Goal: Information Seeking & Learning: Compare options

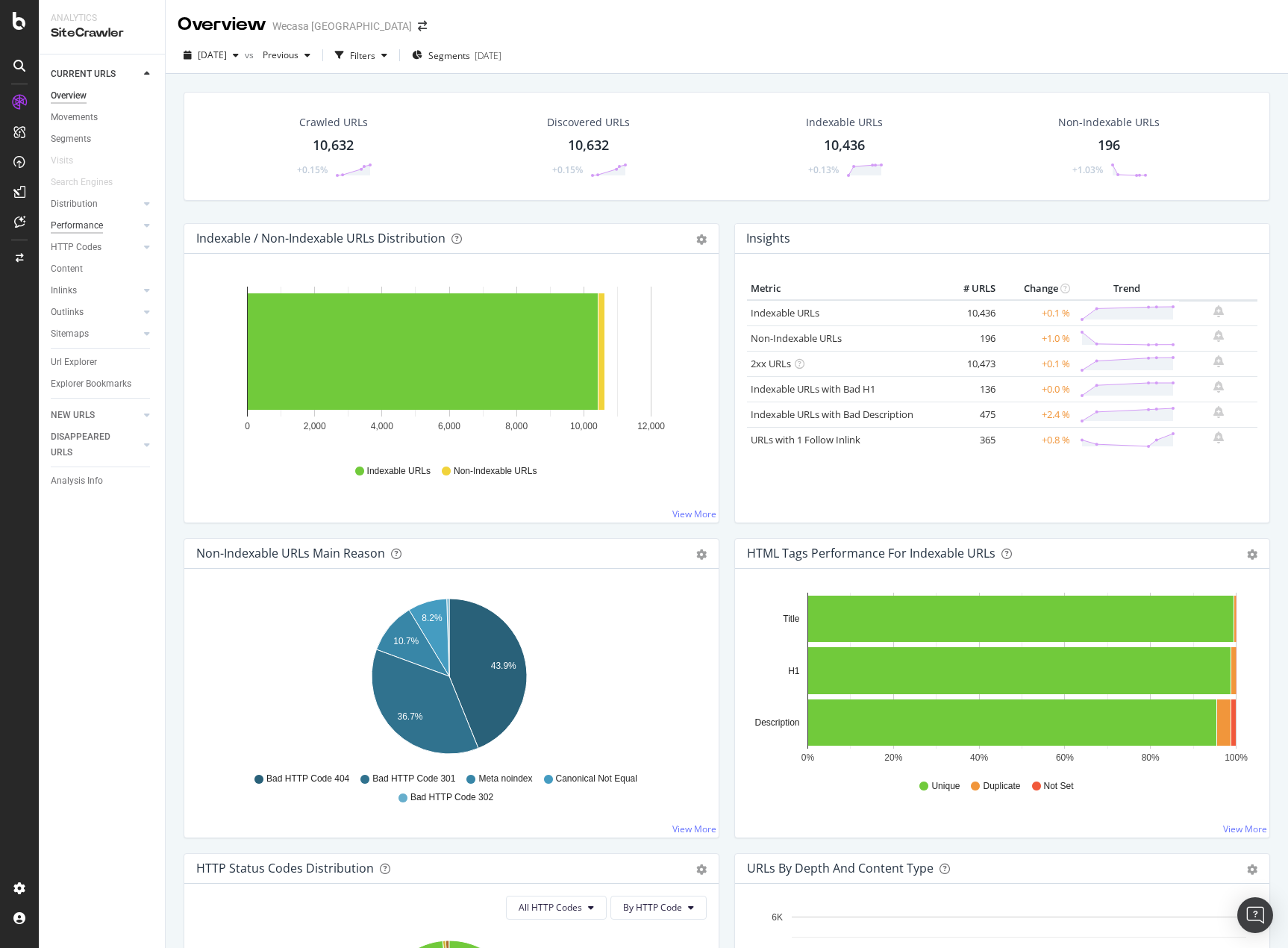
click at [89, 227] on div "Performance" at bounding box center [77, 226] width 53 height 16
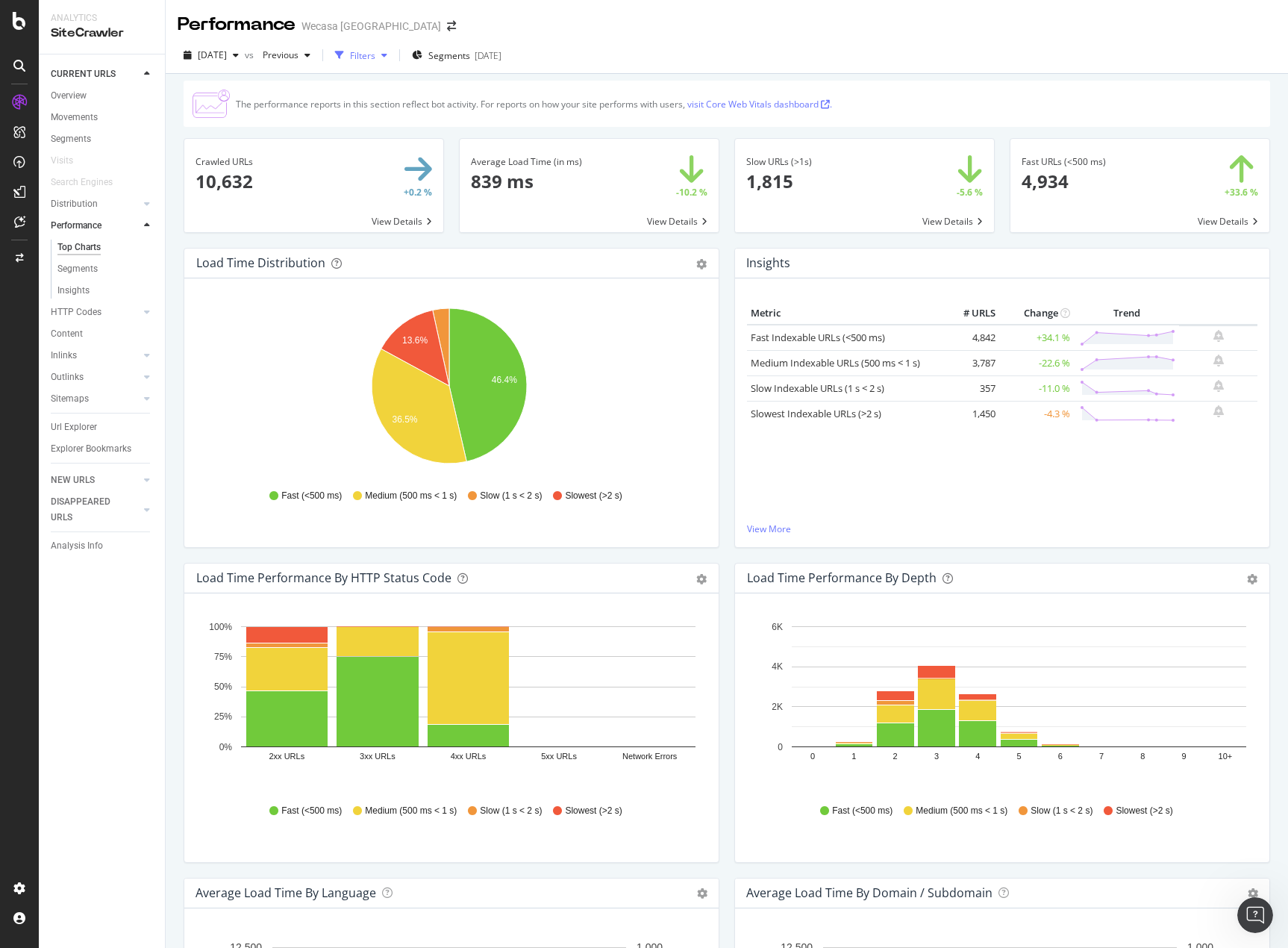
click at [375, 61] on div "Filters" at bounding box center [363, 56] width 25 height 13
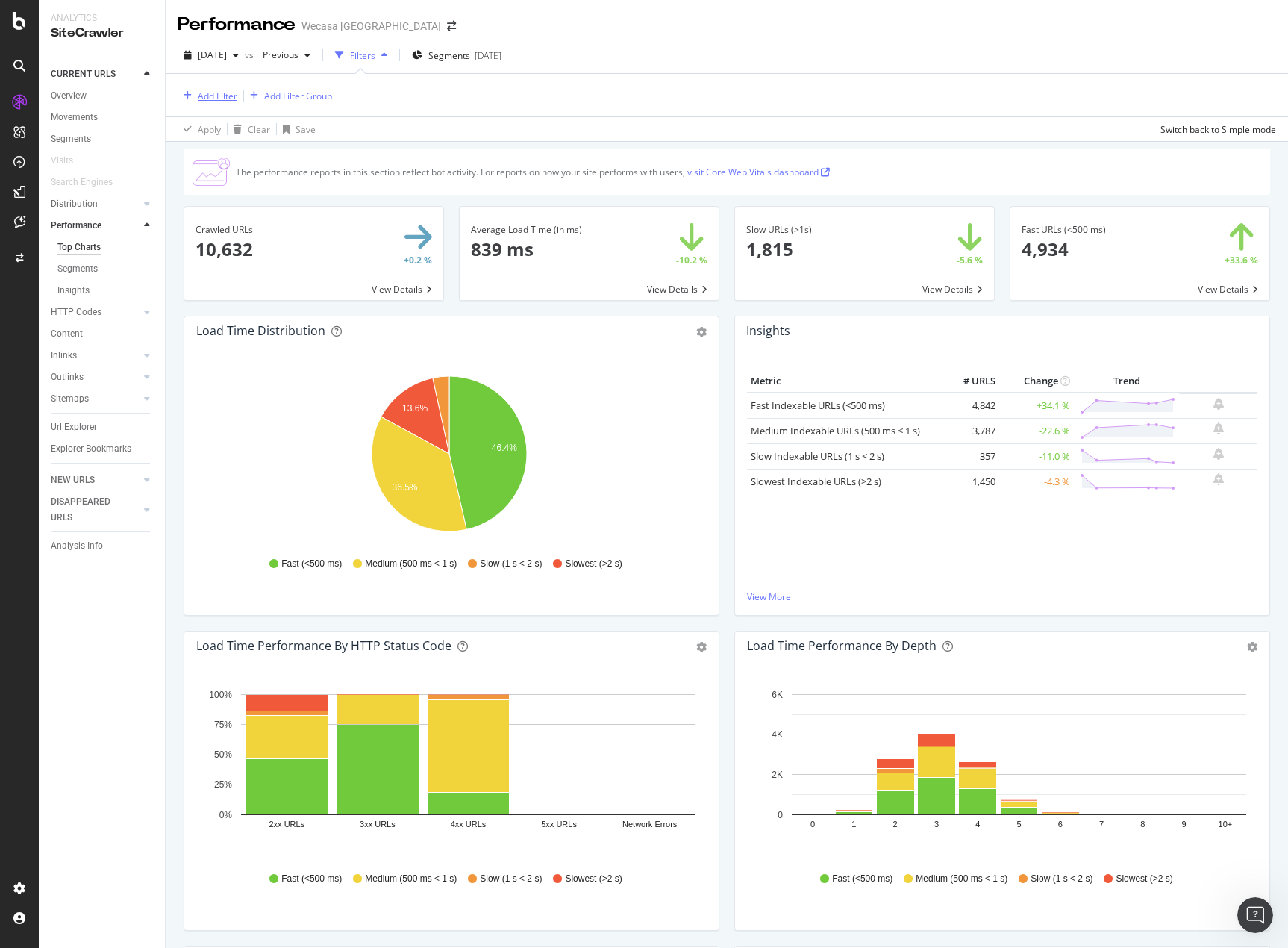
click at [216, 95] on div "Add Filter" at bounding box center [217, 96] width 40 height 13
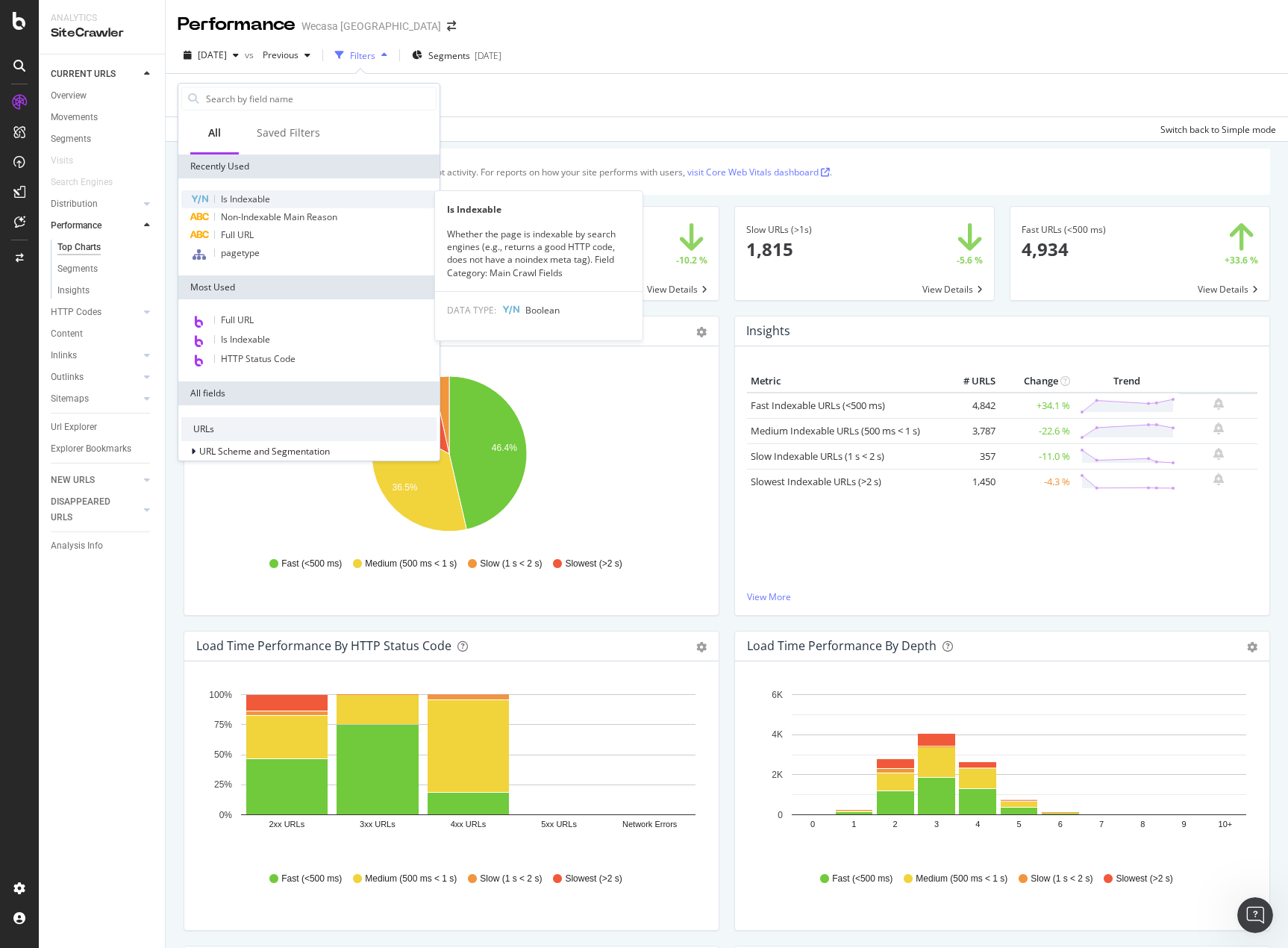
click at [274, 198] on div "Is Indexable" at bounding box center [309, 199] width 255 height 18
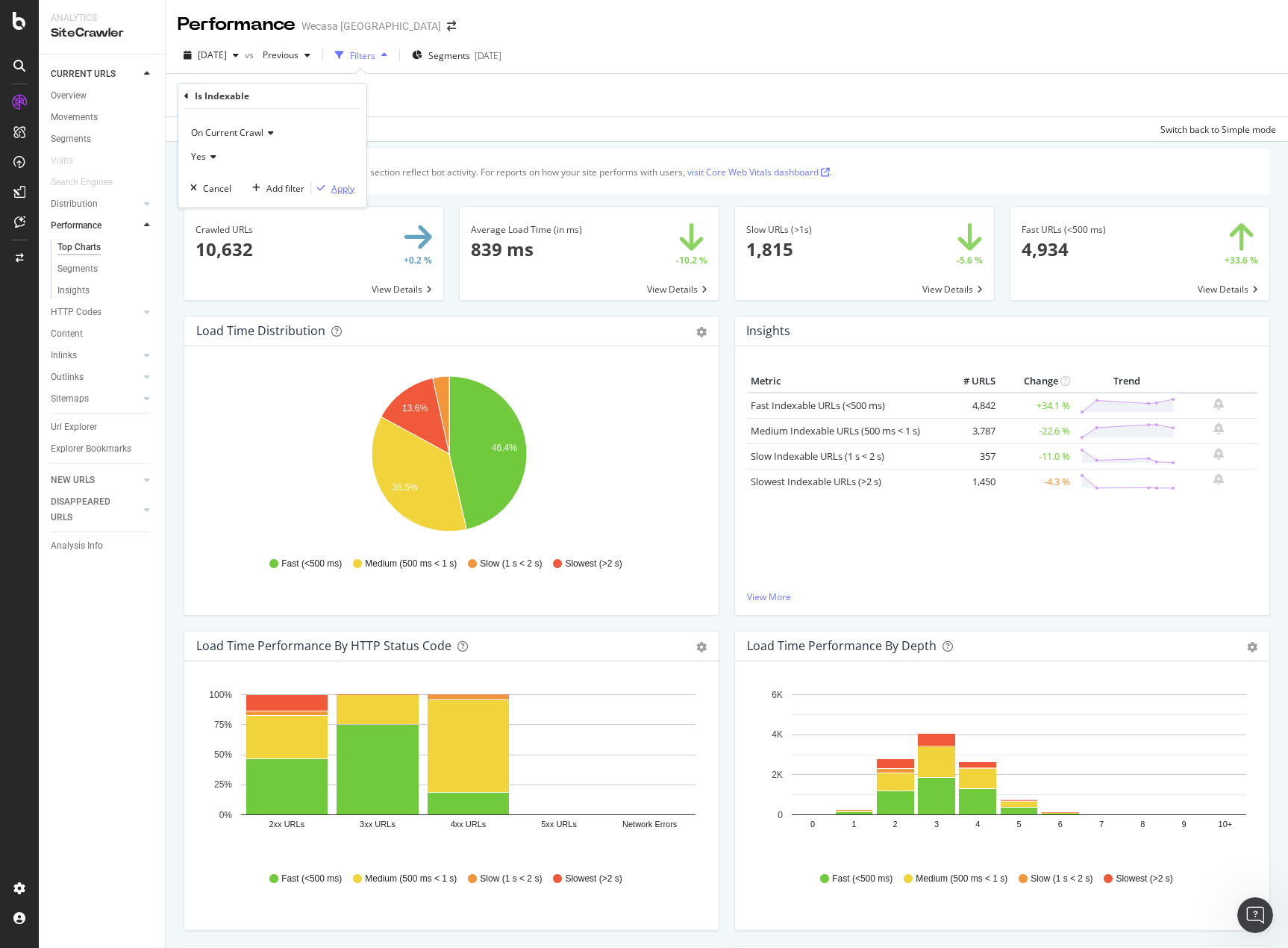
click at [339, 187] on div "Apply" at bounding box center [343, 189] width 23 height 13
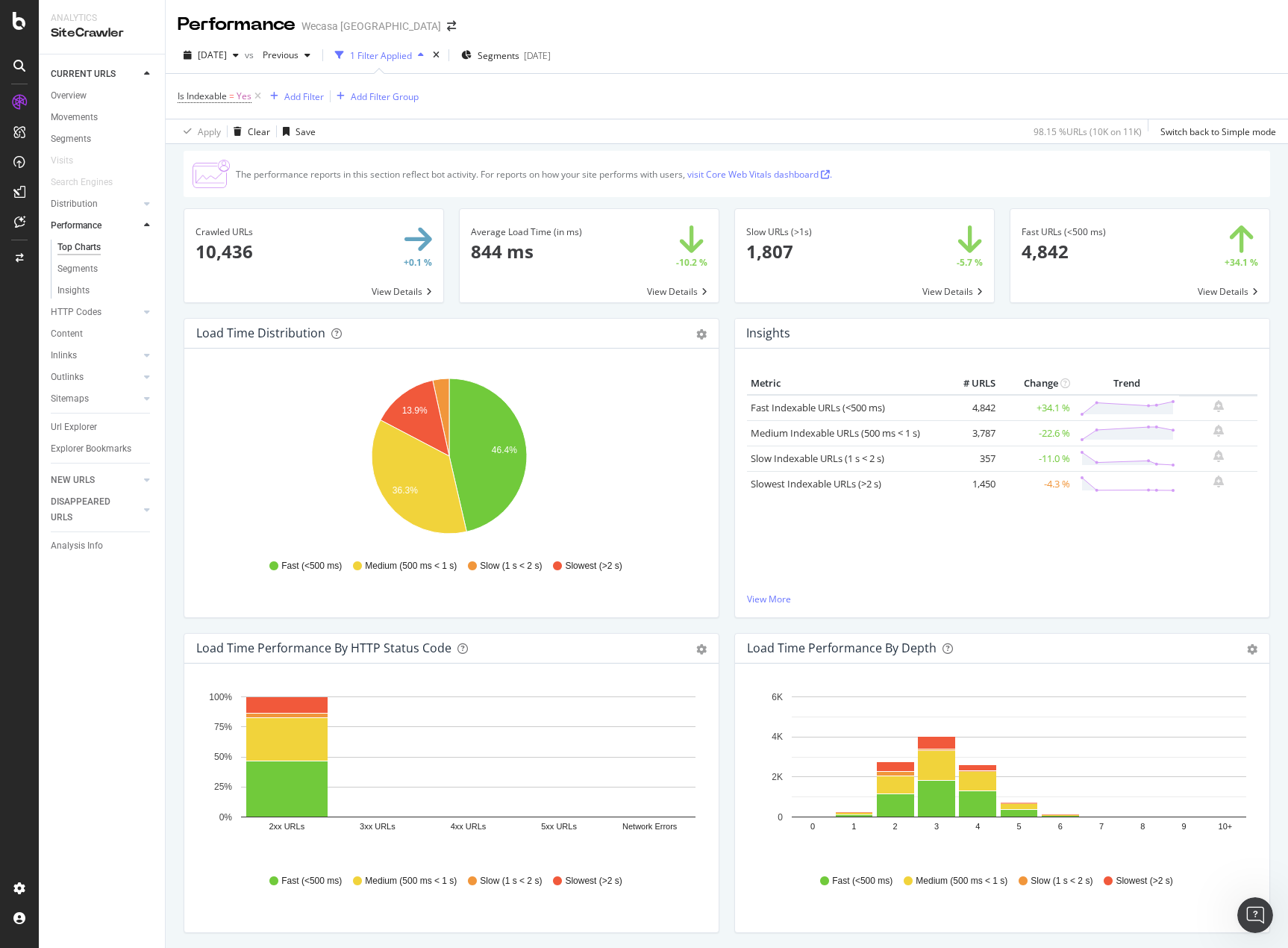
click at [464, 616] on div "Hold CTRL while clicking to filter the report. 46.4% 13.9% 36.3% HTML Load Time…" at bounding box center [451, 483] width 534 height 268
click at [592, 132] on div "Apply Clear Save 98.15 % URLs ( 10K on 11K ) Switch back to Simple mode" at bounding box center [726, 131] width 1122 height 25
click at [299, 53] on span "Previous" at bounding box center [277, 55] width 41 height 13
click at [376, 193] on div "Botify keep in history the largest crawl of each month over 24 months." at bounding box center [382, 199] width 224 height 39
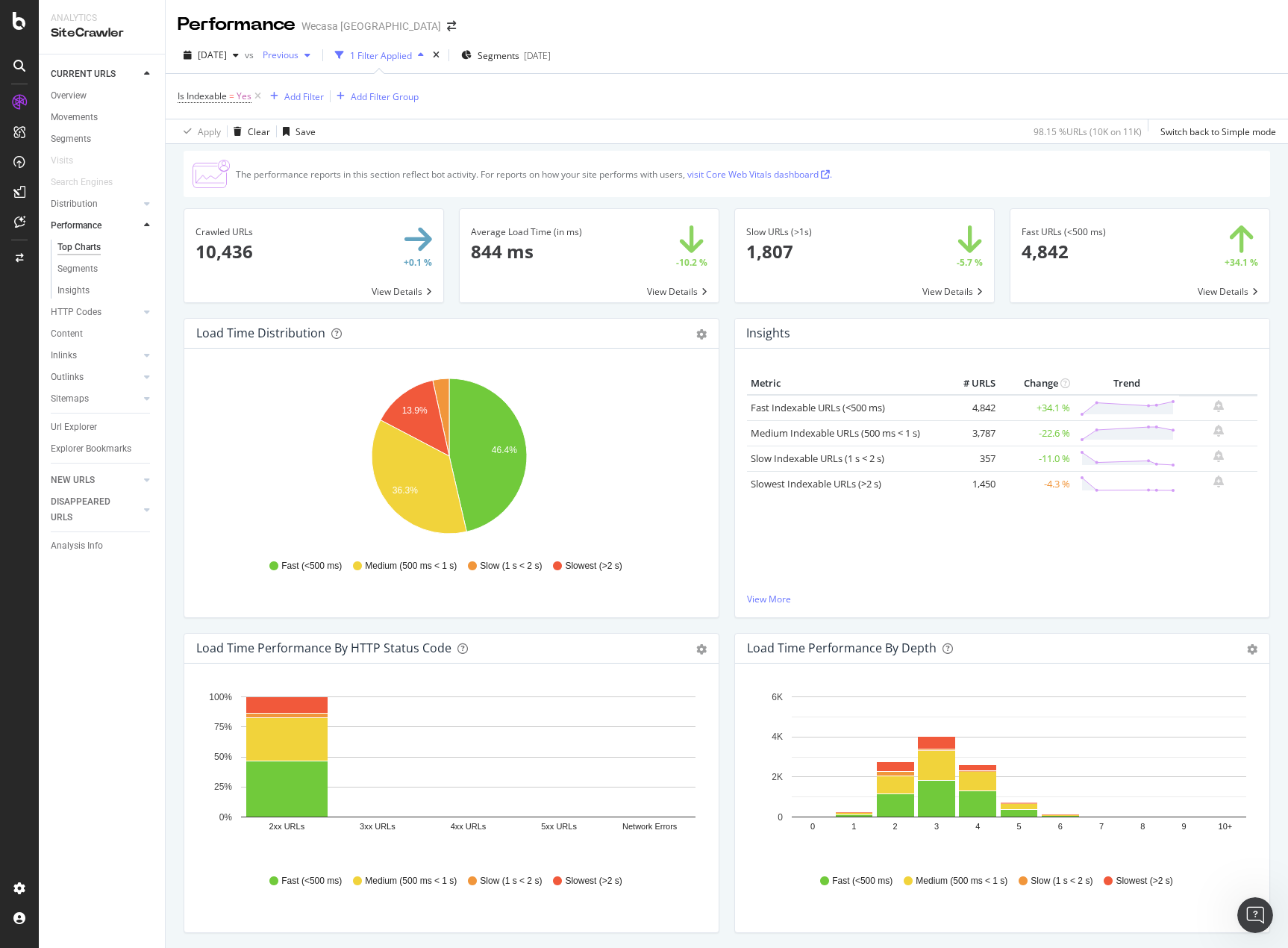
click at [299, 53] on span "Previous" at bounding box center [277, 55] width 41 height 13
click at [365, 198] on div "2025 Aug. 17th" at bounding box center [339, 196] width 96 height 14
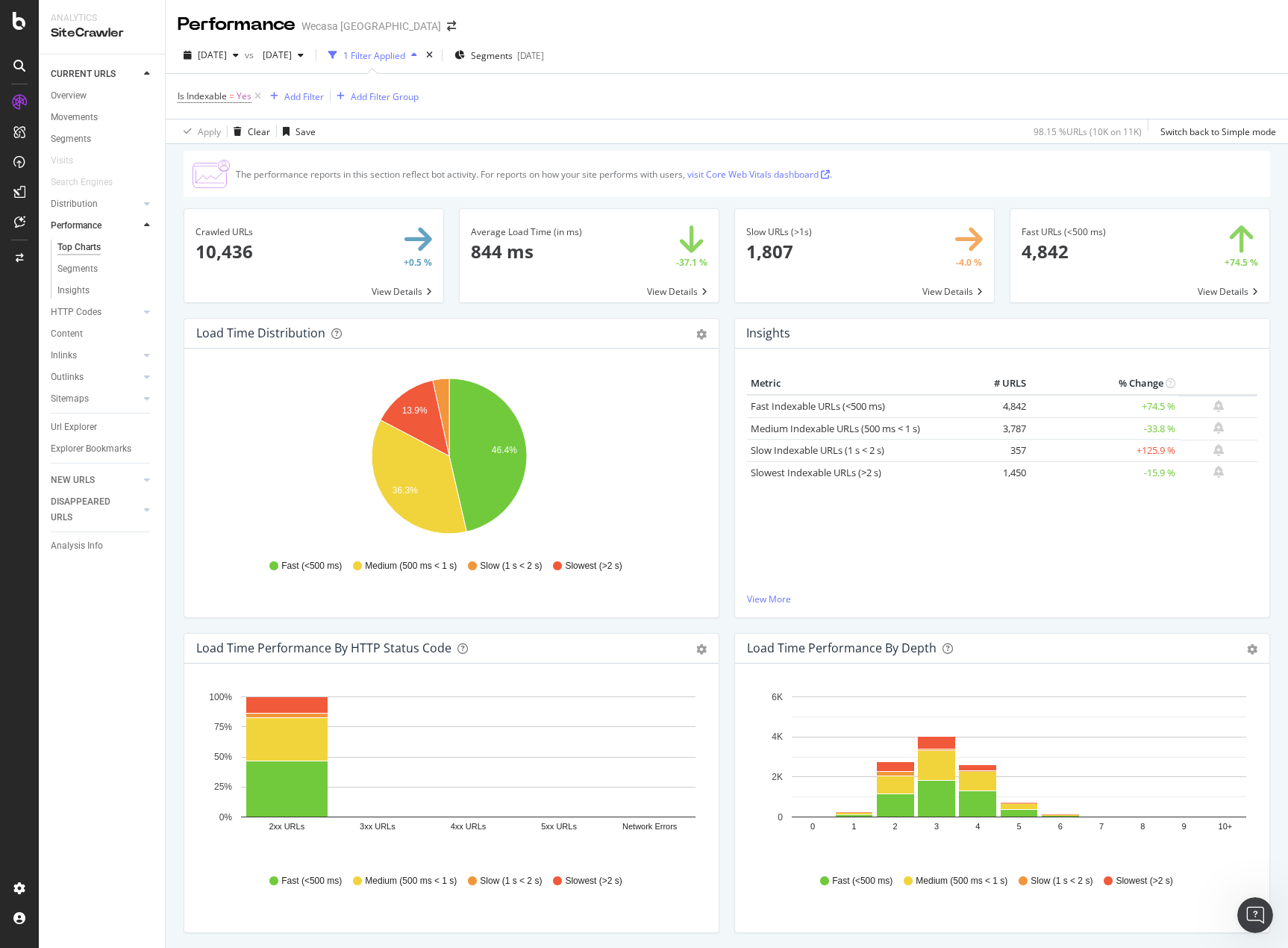
click at [597, 129] on div "Apply Clear Save 98.15 % URLs ( 10K on 11K ) Switch back to Simple mode" at bounding box center [726, 131] width 1122 height 25
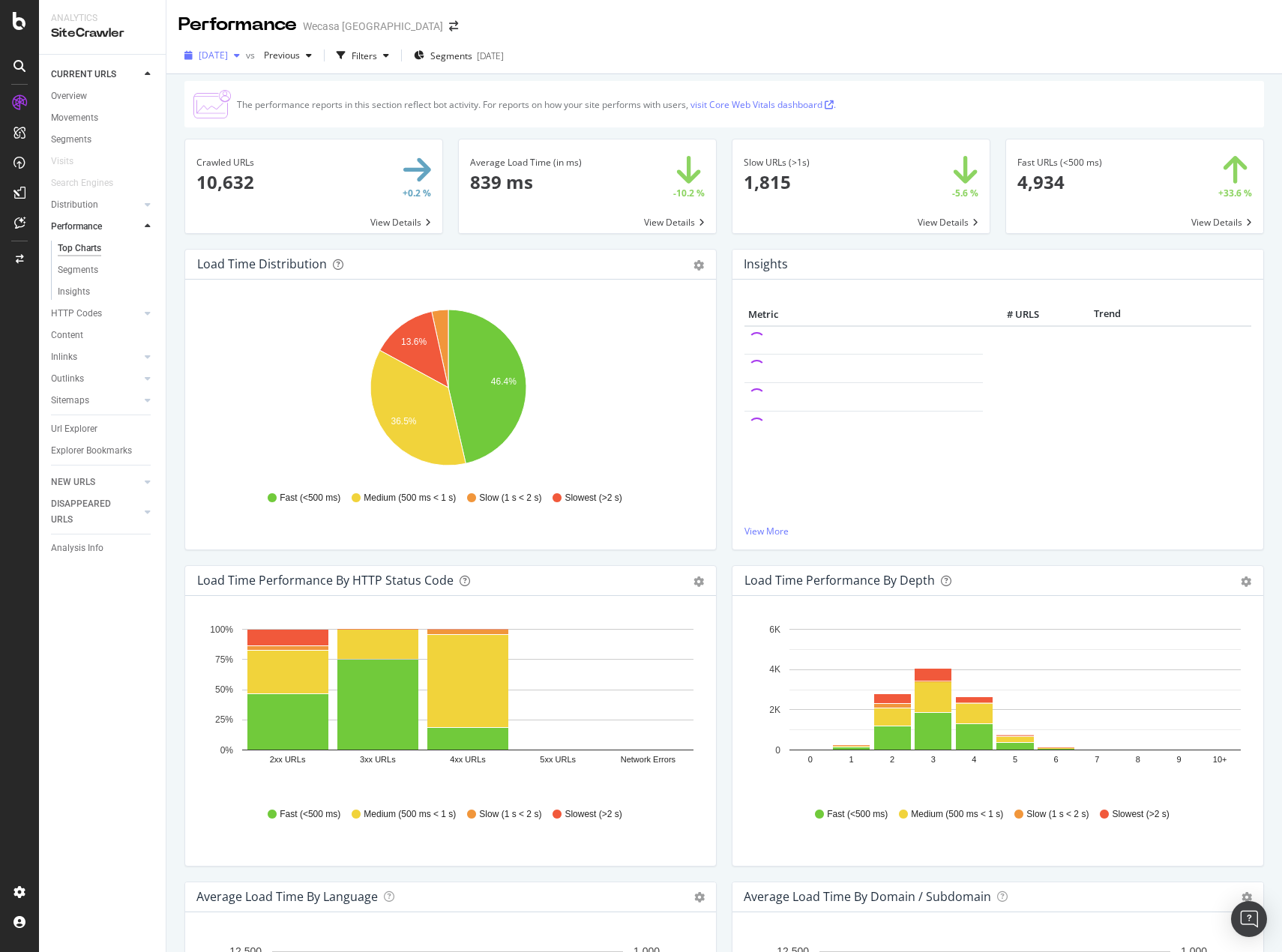
click at [228, 50] on span "2025 Aug. 31st" at bounding box center [213, 55] width 30 height 13
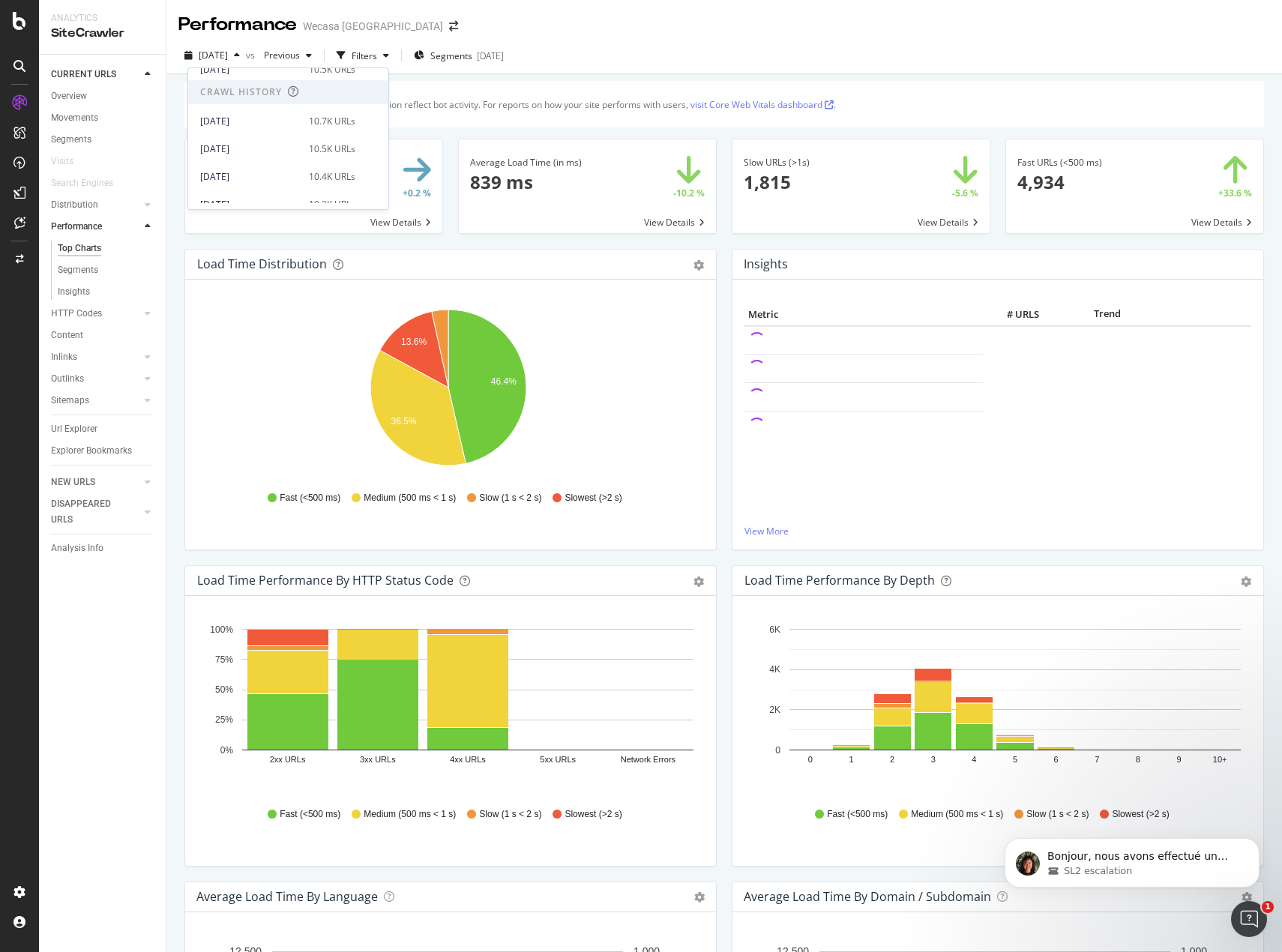
scroll to position [150, 0]
click at [290, 123] on div "2025 Aug. 17th" at bounding box center [250, 122] width 100 height 14
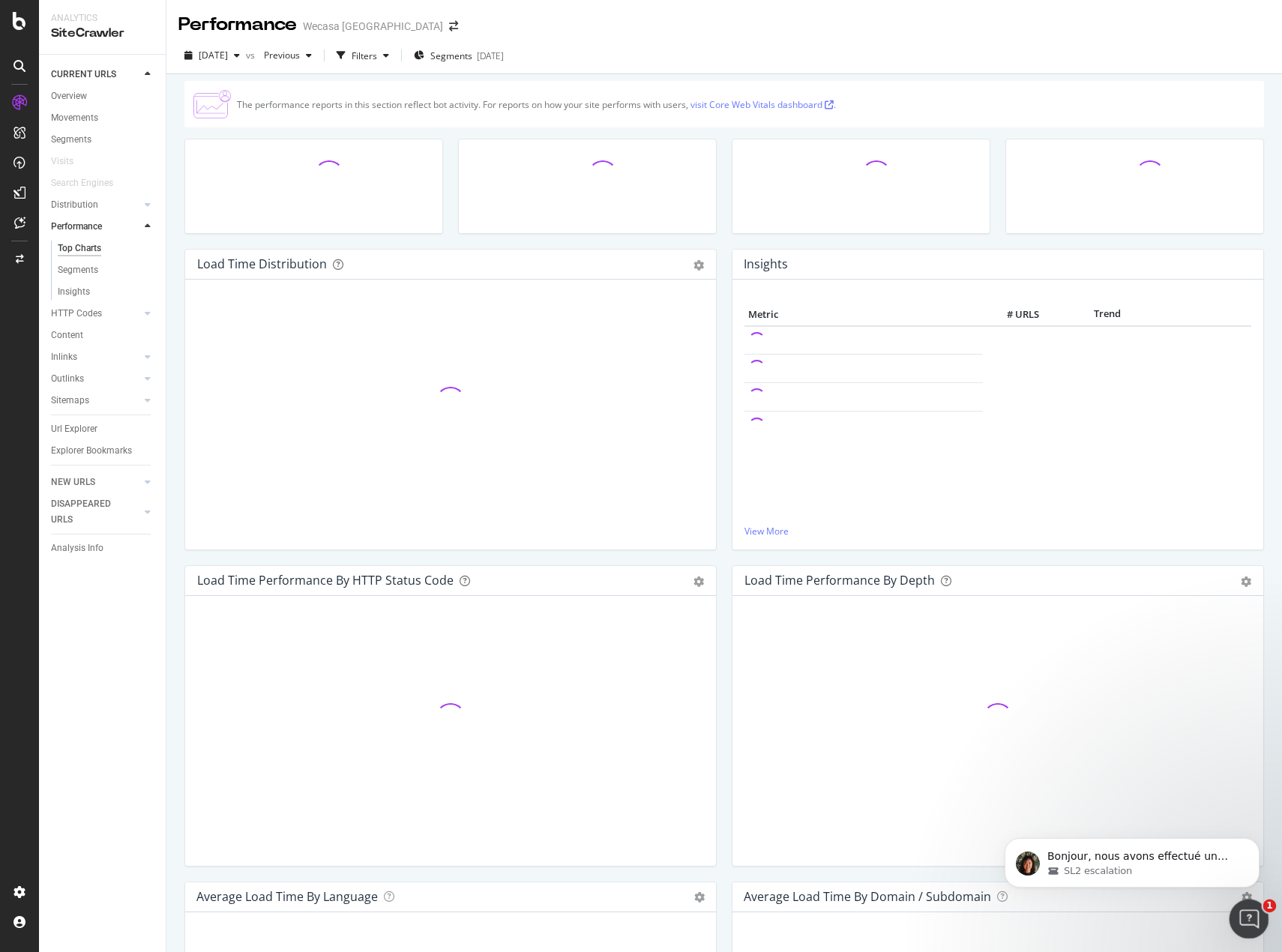
click at [1256, 920] on div "Ouvrir le Messenger Intercom" at bounding box center [1248, 917] width 50 height 50
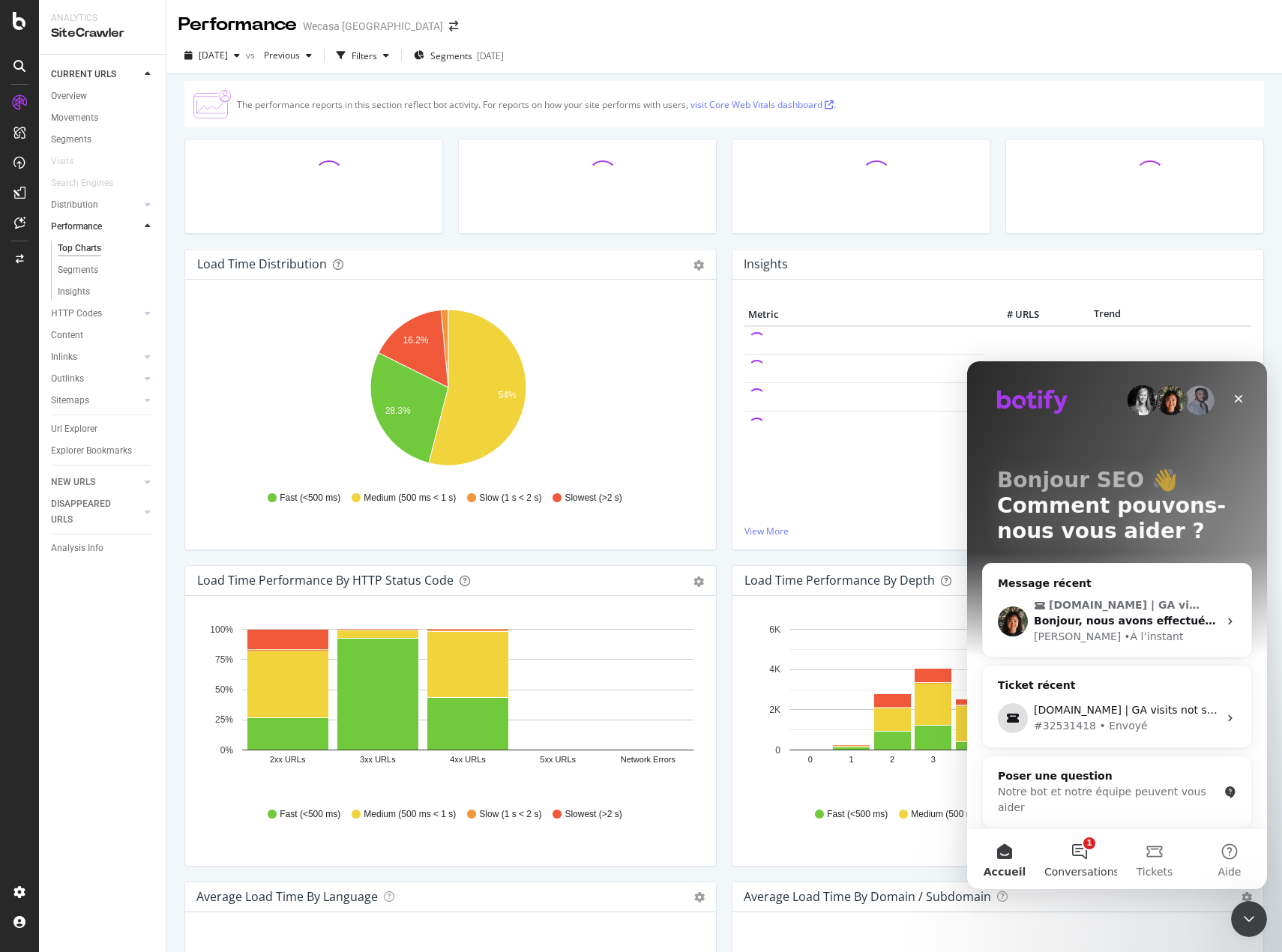
click at [1056, 849] on button "1 Conversations" at bounding box center [1080, 858] width 75 height 60
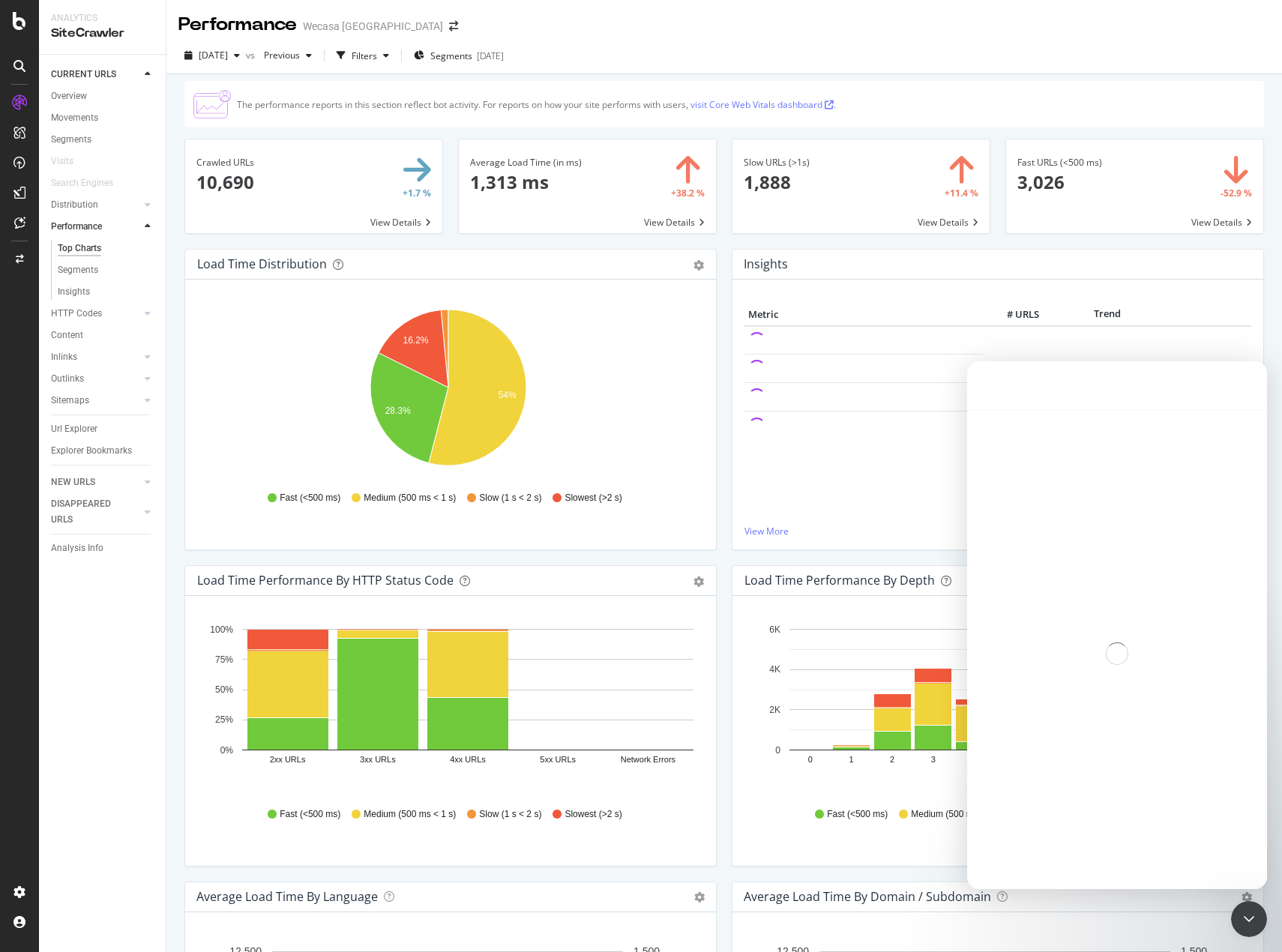
scroll to position [79, 0]
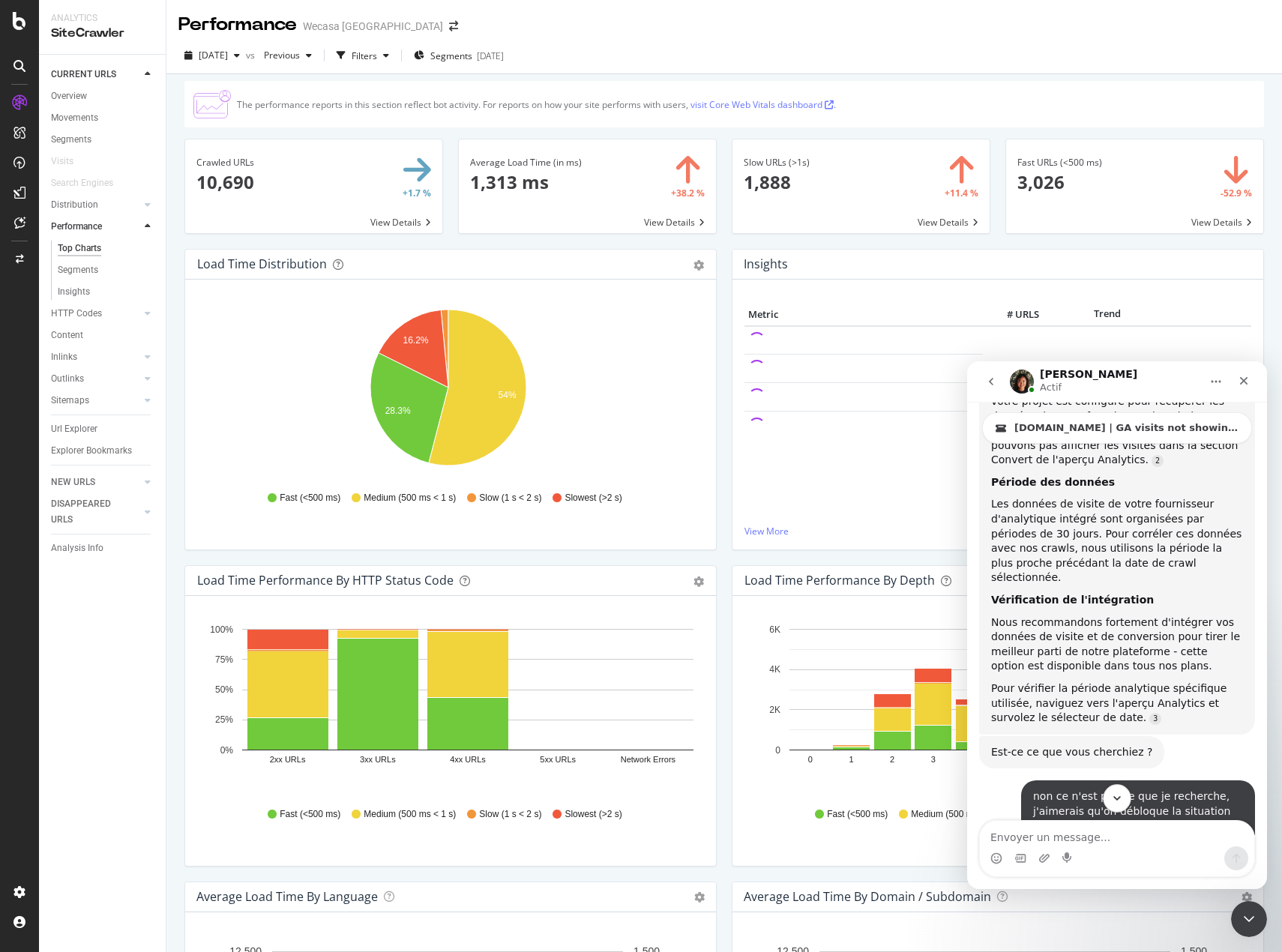
click at [1124, 795] on button "Scroll to bottom" at bounding box center [1117, 798] width 28 height 28
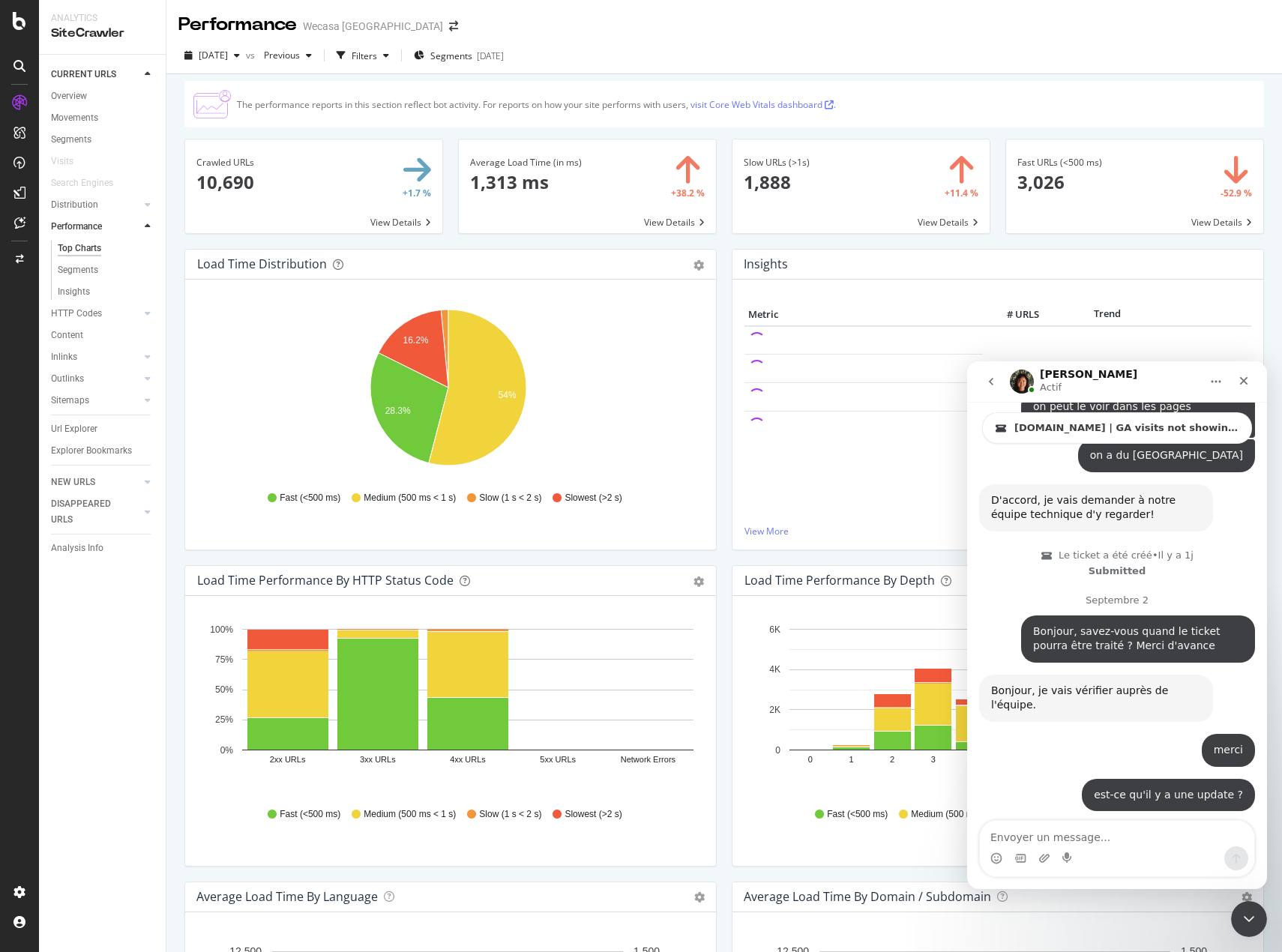
scroll to position [2394, 0]
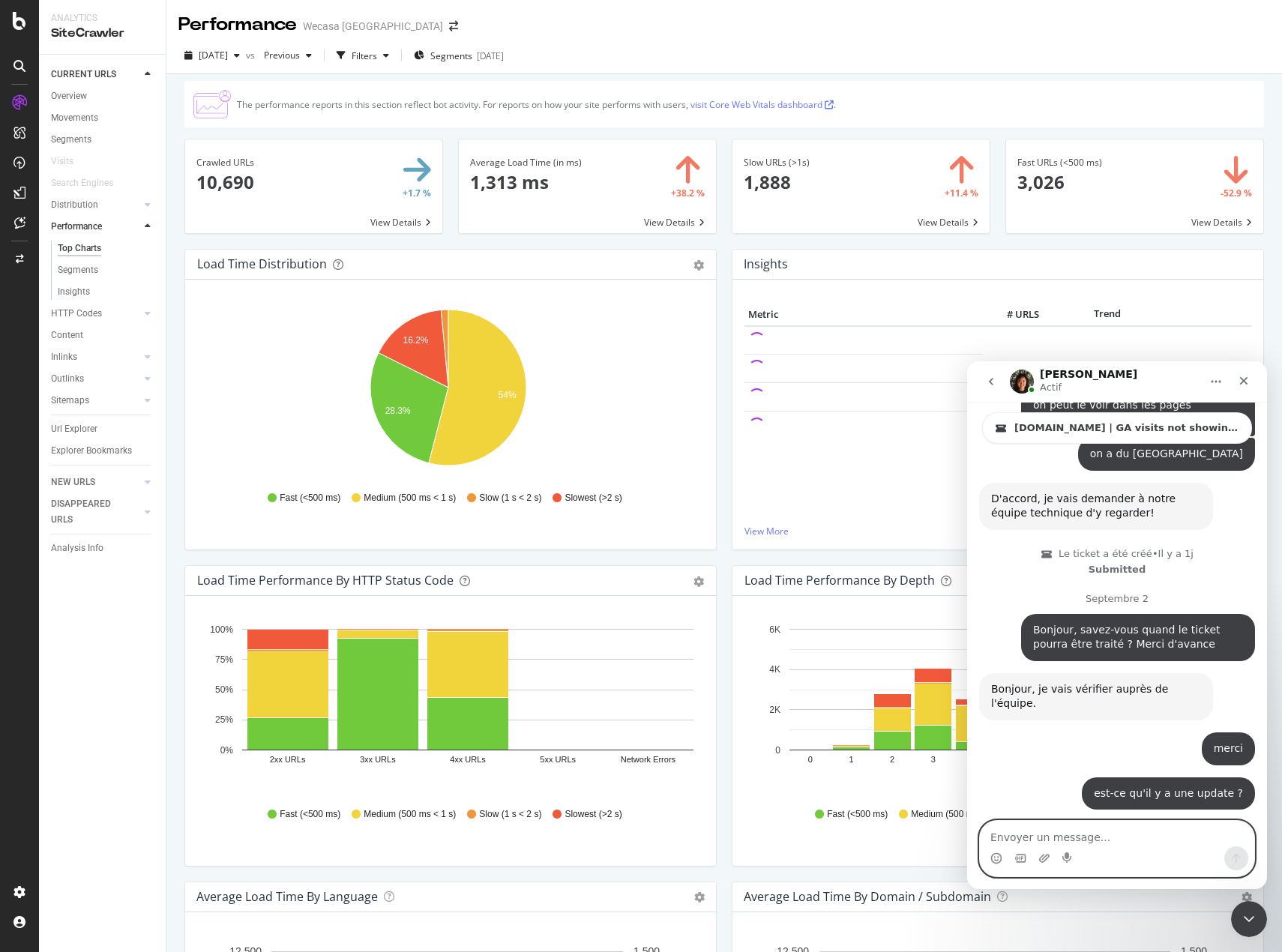
click at [1146, 842] on textarea "Envoyer un message..." at bounding box center [1117, 834] width 274 height 26
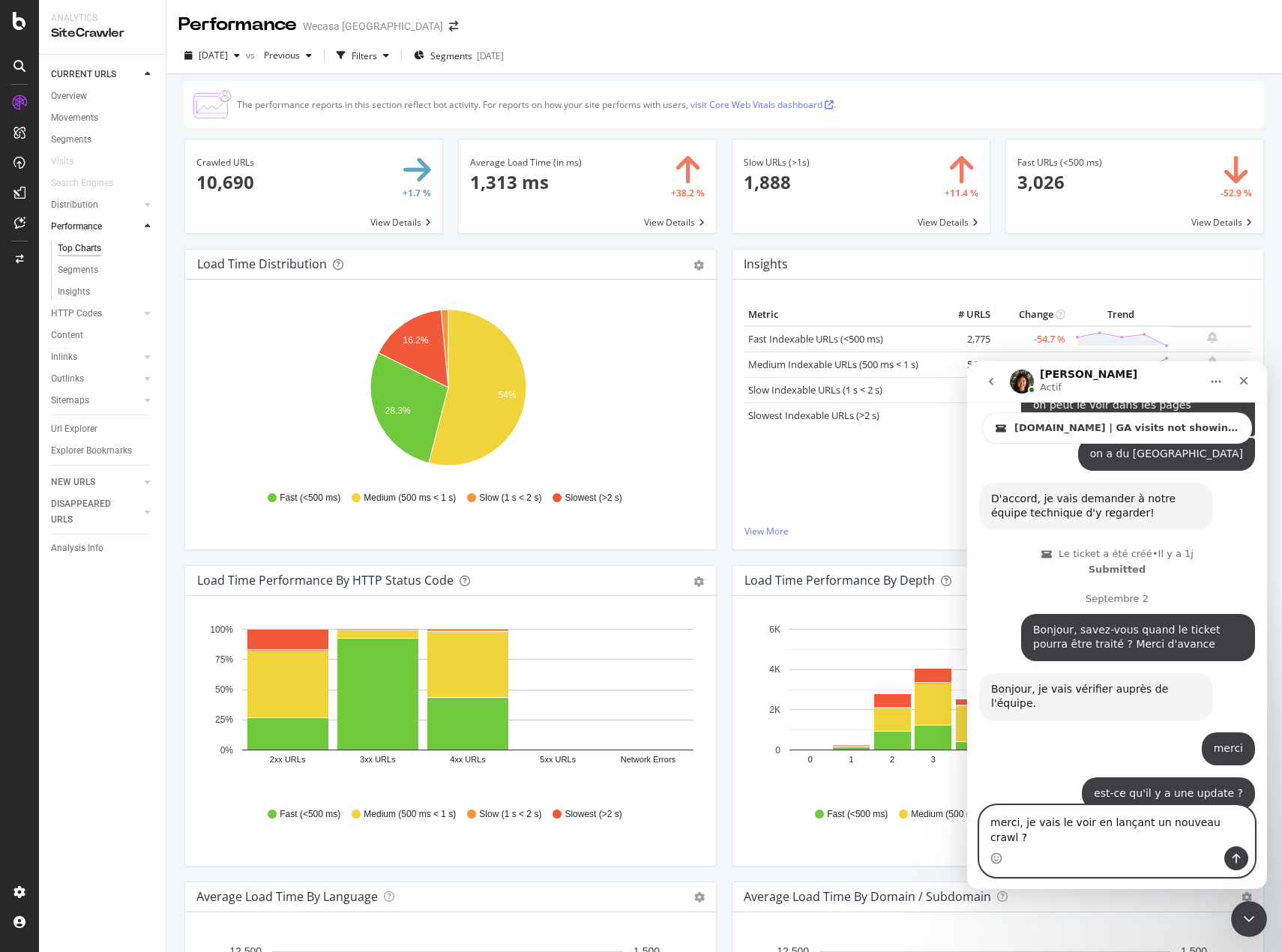
type textarea "merci, je vais le voir en lançant un nouveau crawl ?"
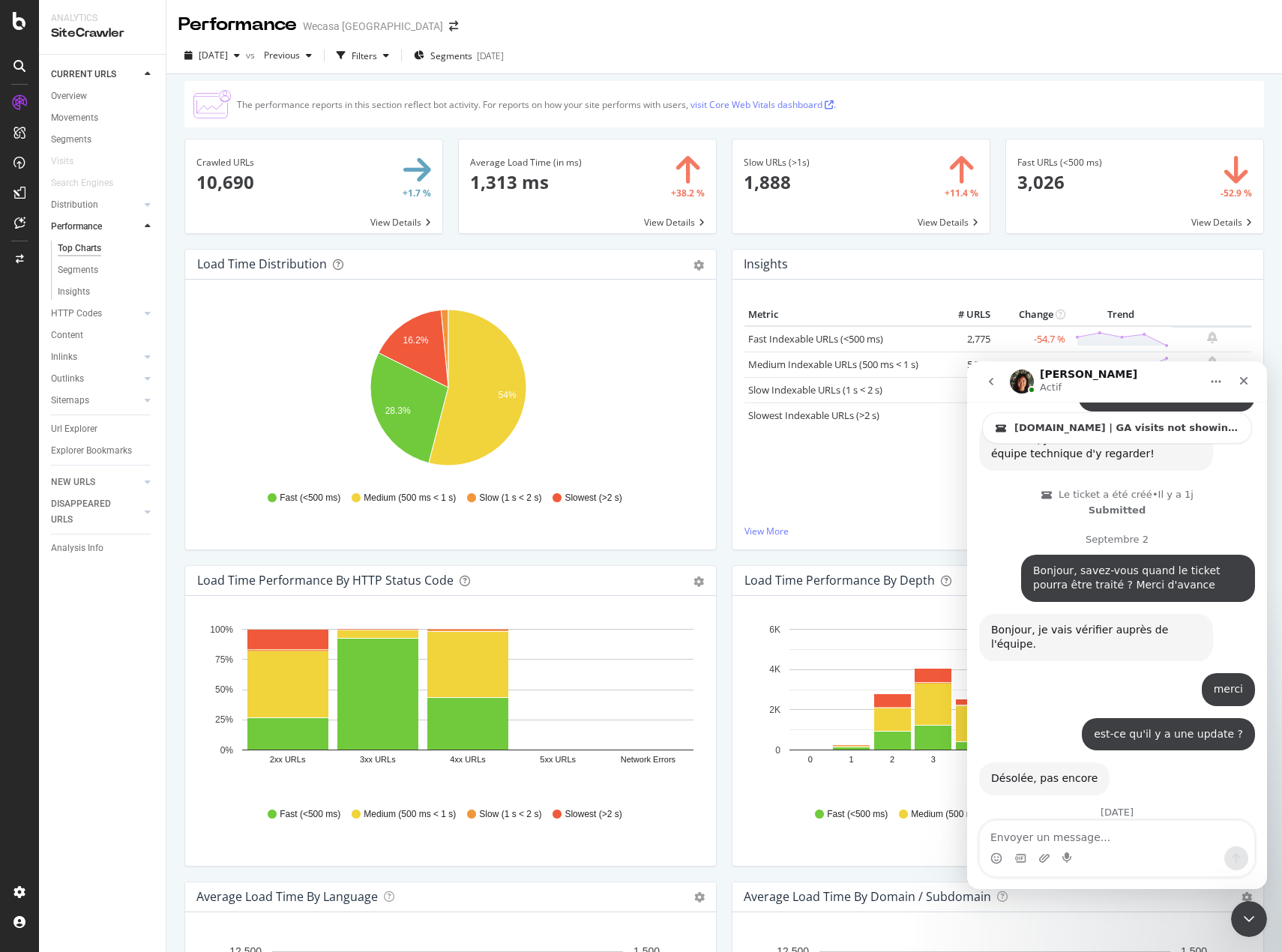
click at [689, 462] on icon "16.2% 28.3% 54%" at bounding box center [447, 390] width 502 height 174
click at [377, 56] on div "Filters" at bounding box center [365, 56] width 26 height 13
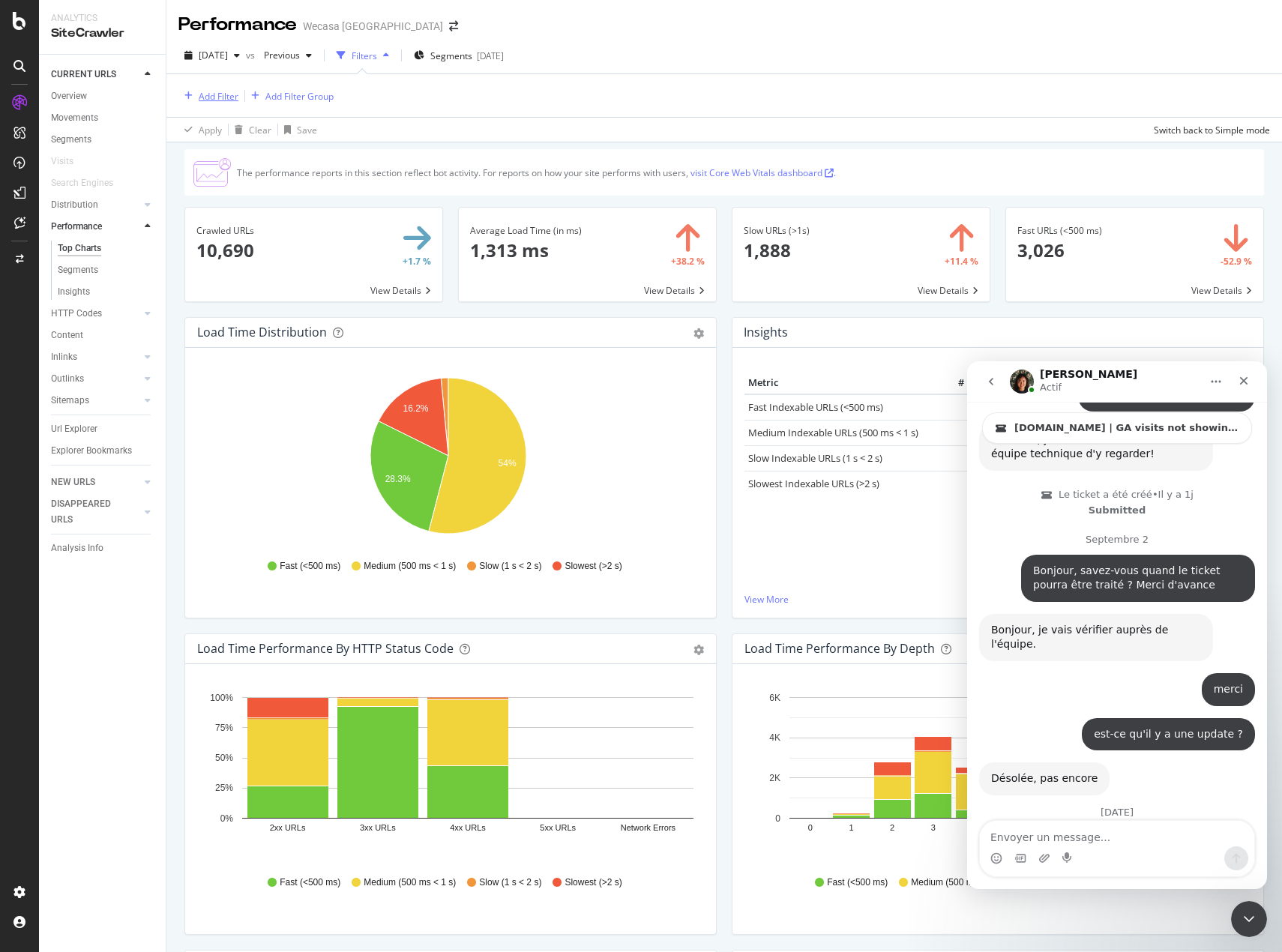
click at [217, 102] on div "Add Filter" at bounding box center [218, 96] width 40 height 13
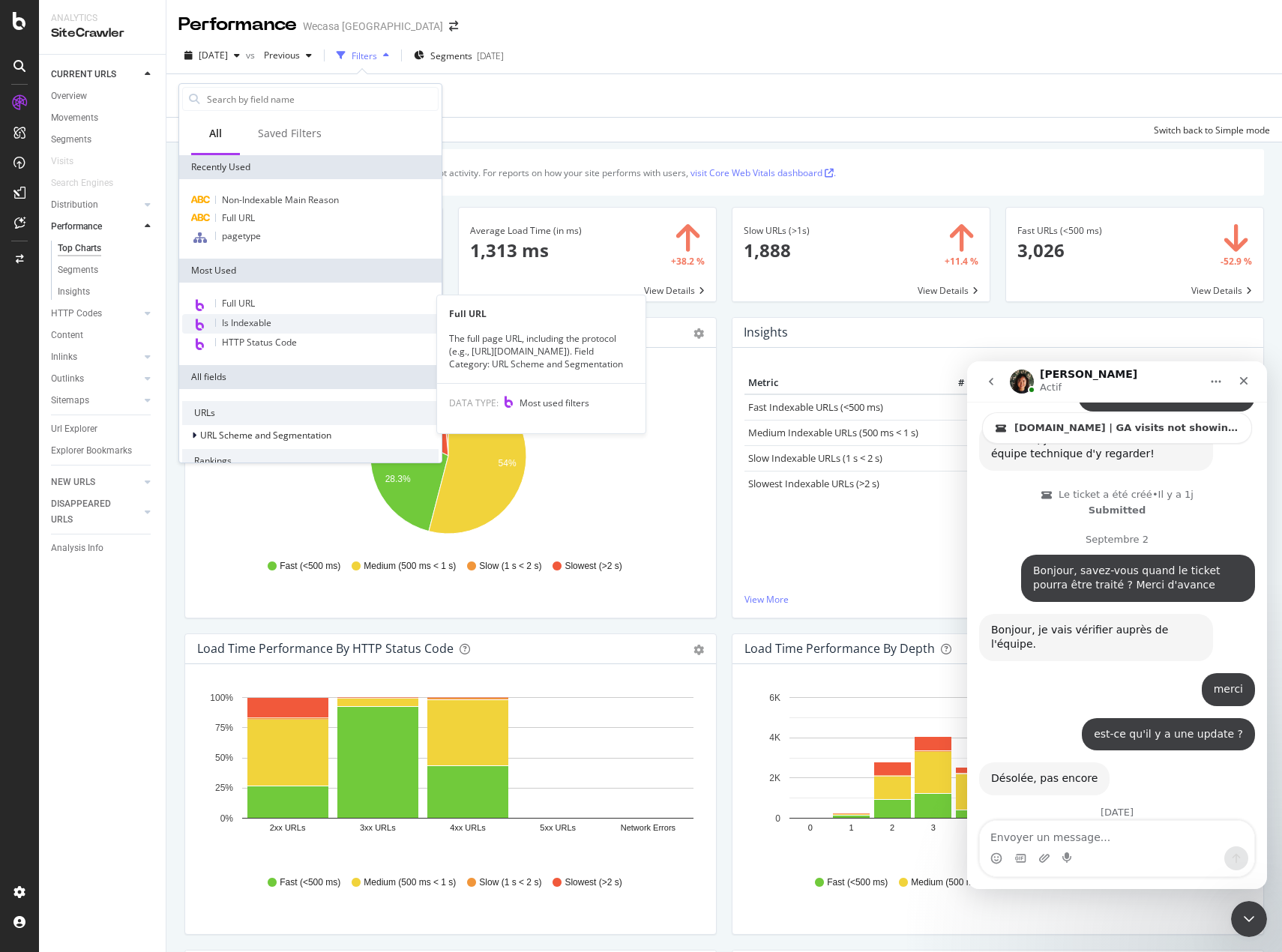
click at [273, 317] on div "Is Indexable" at bounding box center [310, 324] width 256 height 19
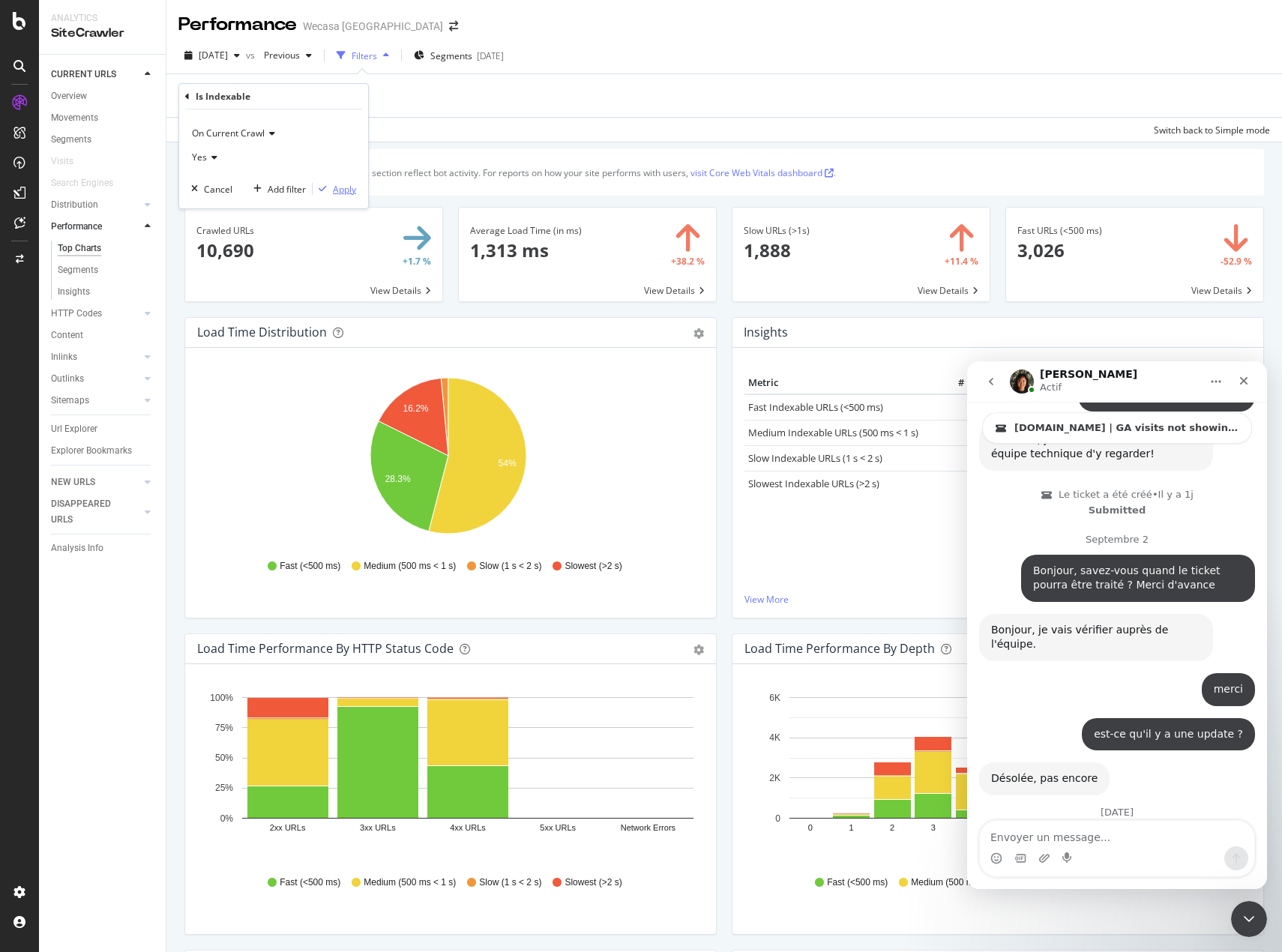
click at [351, 185] on div "Apply" at bounding box center [344, 190] width 23 height 13
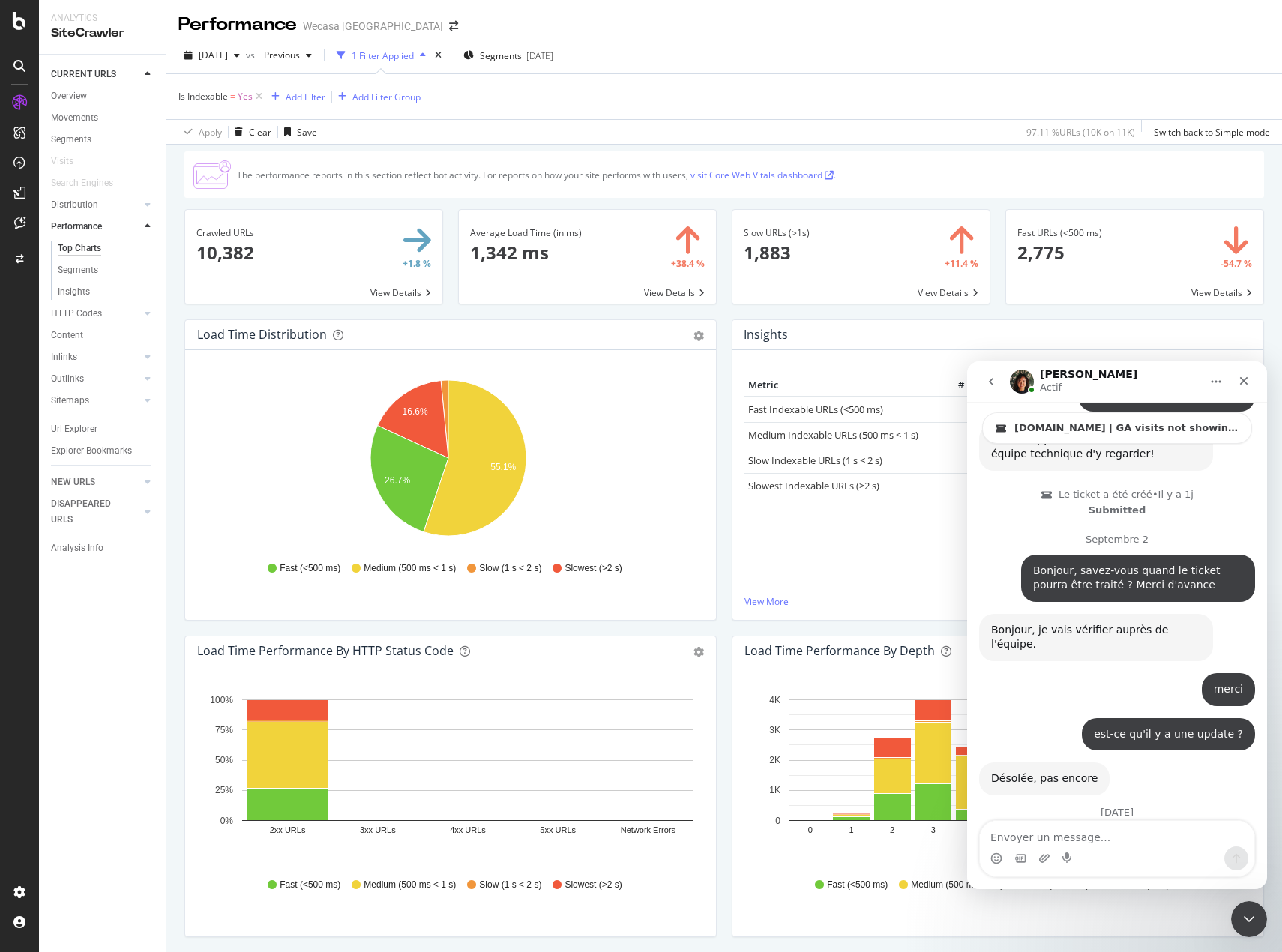
click at [724, 653] on div "Load Time Performance by Depth Bar (by Value) Bar (by Percentage) Table Export …" at bounding box center [998, 794] width 547 height 316
click at [87, 758] on div "CURRENT URLS Overview Movements Segments Visits Search Engines Distribution Top…" at bounding box center [102, 503] width 126 height 898
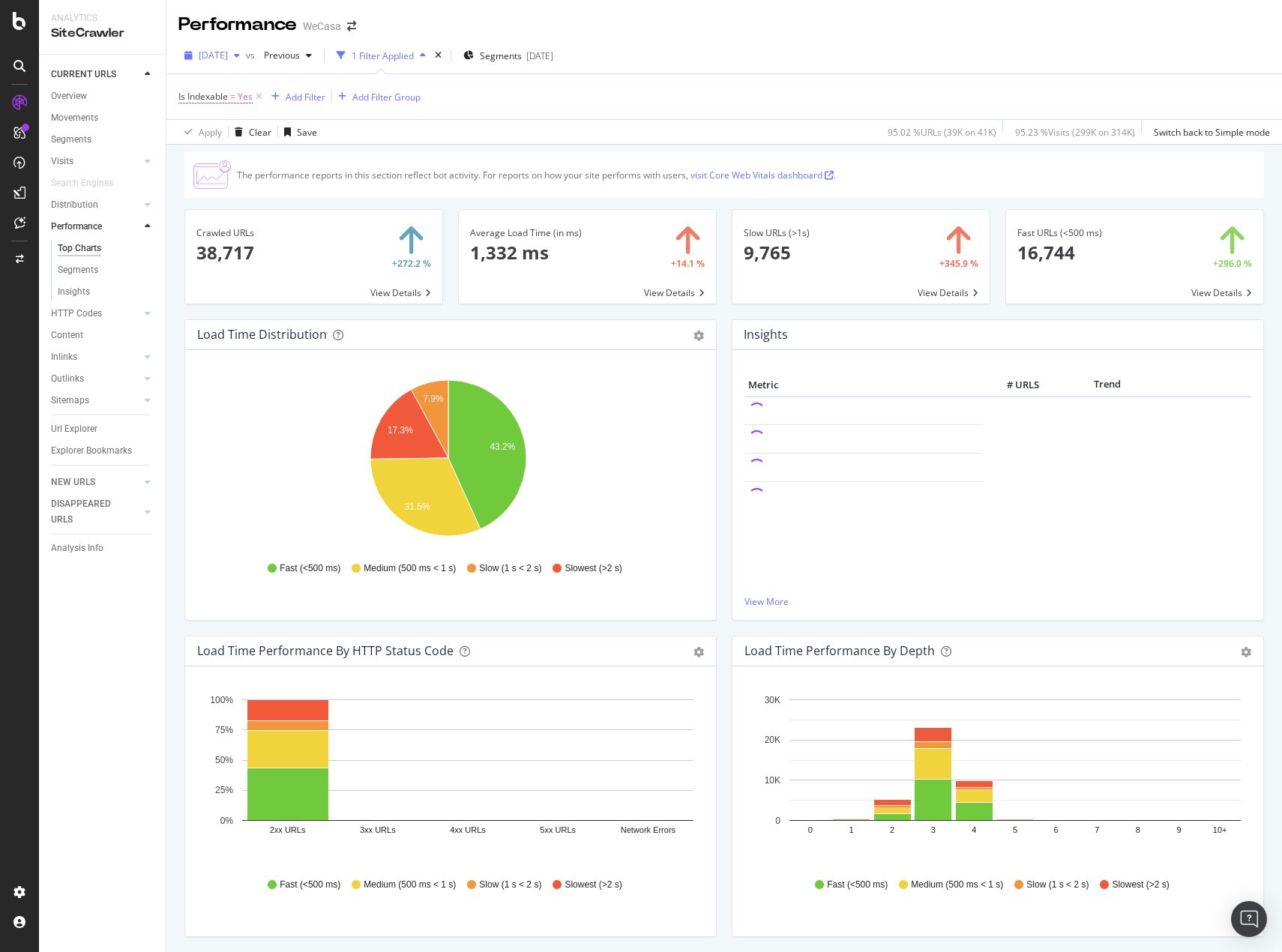
click at [246, 57] on div "button" at bounding box center [237, 55] width 18 height 9
click at [297, 145] on div "[DATE]" at bounding box center [248, 145] width 97 height 14
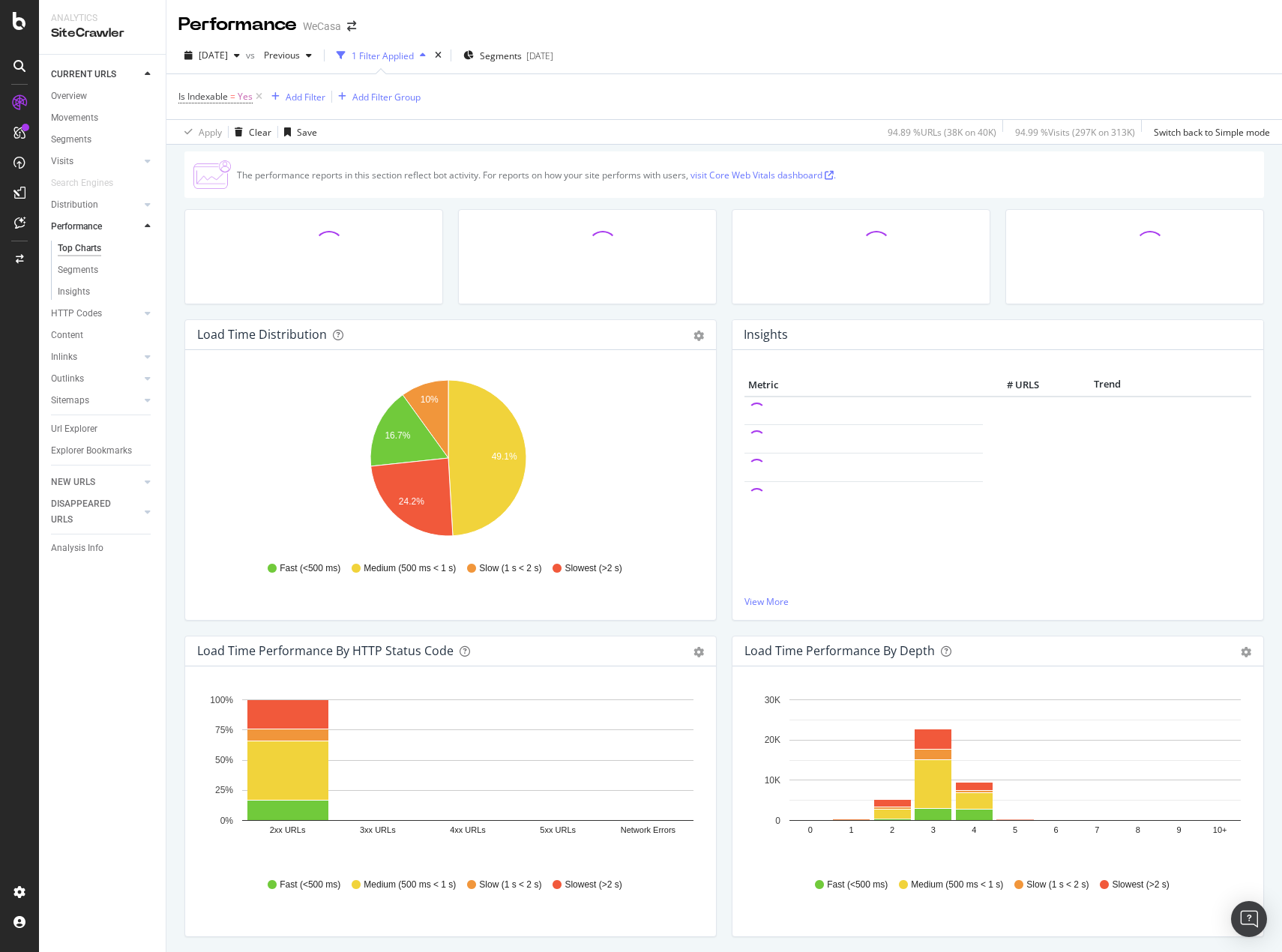
click at [64, 706] on div "CURRENT URLS Overview Movements Segments Visits Analysis Orphan URLs Search Eng…" at bounding box center [102, 503] width 126 height 898
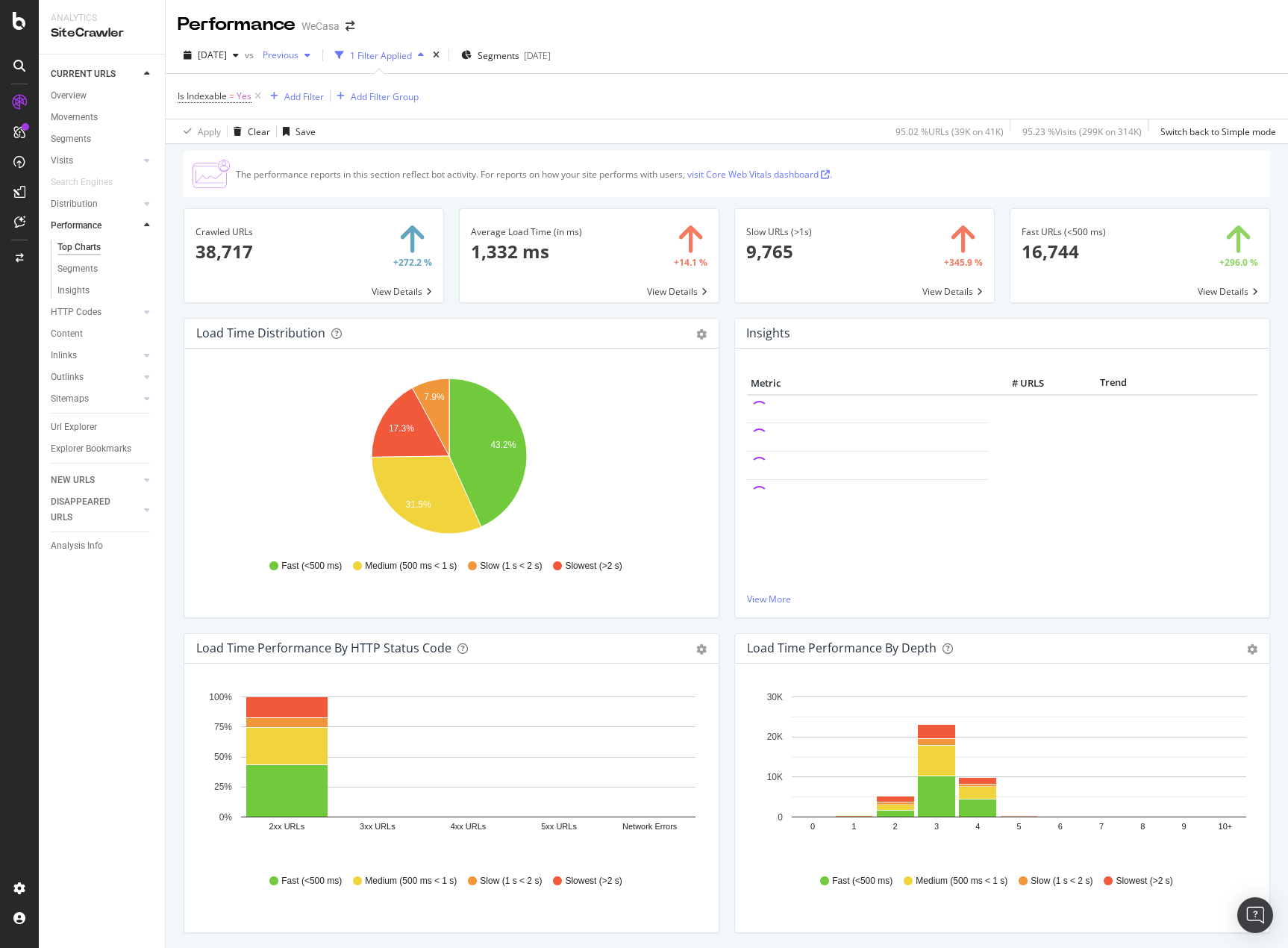
click at [299, 56] on span "Previous" at bounding box center [277, 55] width 41 height 13
click at [373, 147] on div "[DATE]" at bounding box center [339, 144] width 96 height 14
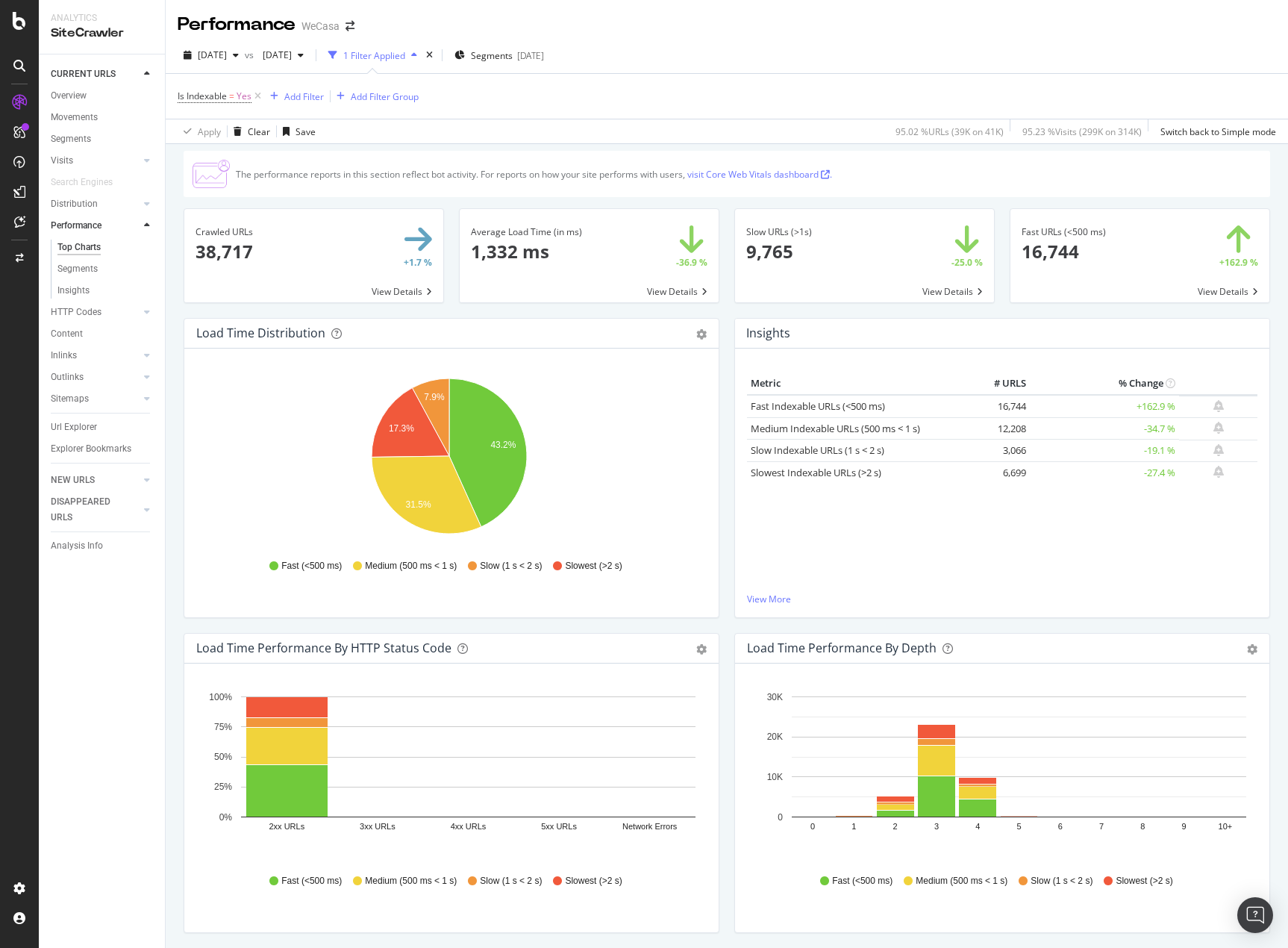
click at [727, 683] on div "Load Time Performance by Depth Bar (by Value) Bar (by Percentage) Table Export …" at bounding box center [1003, 790] width 551 height 315
